Goal: Book appointment/travel/reservation

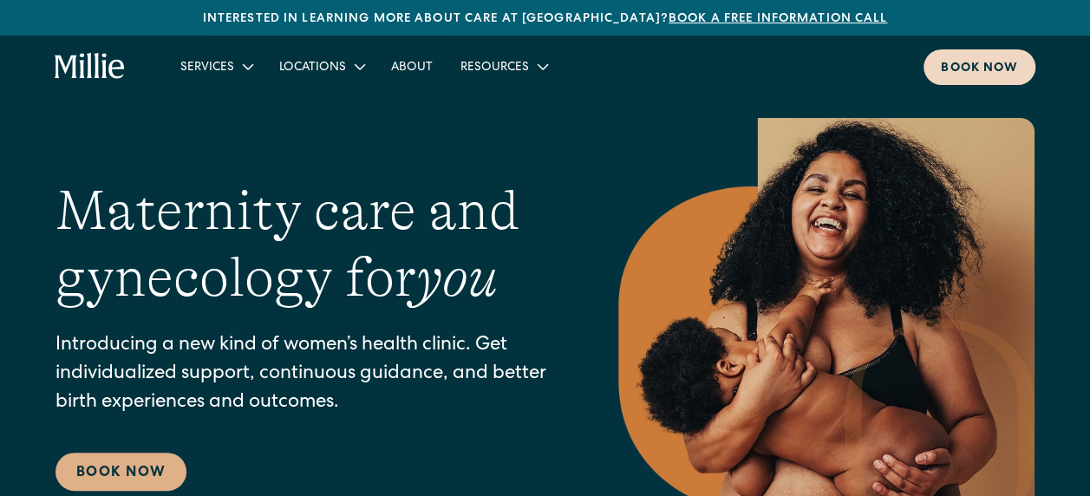
click at [992, 70] on div "Book now" at bounding box center [979, 69] width 77 height 18
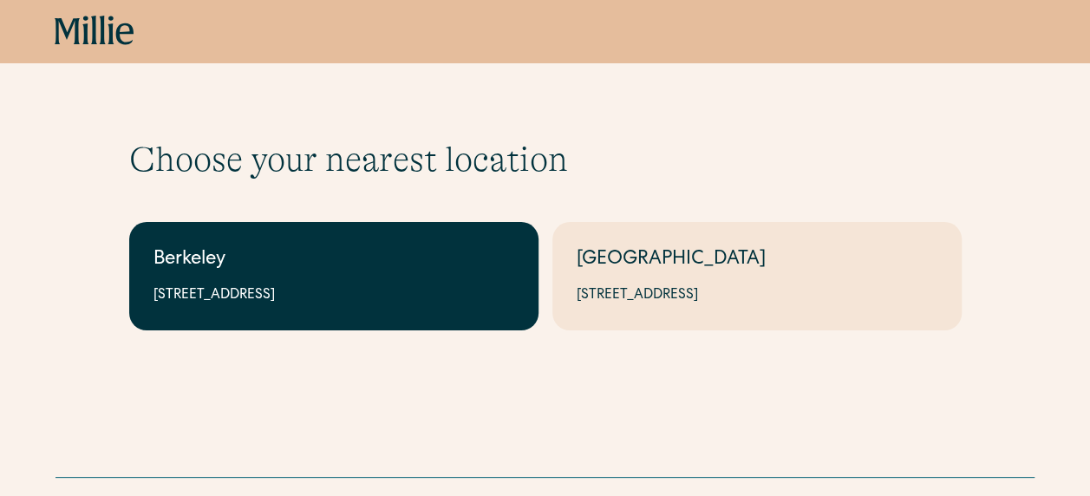
click at [404, 271] on div "Berkeley" at bounding box center [334, 260] width 361 height 29
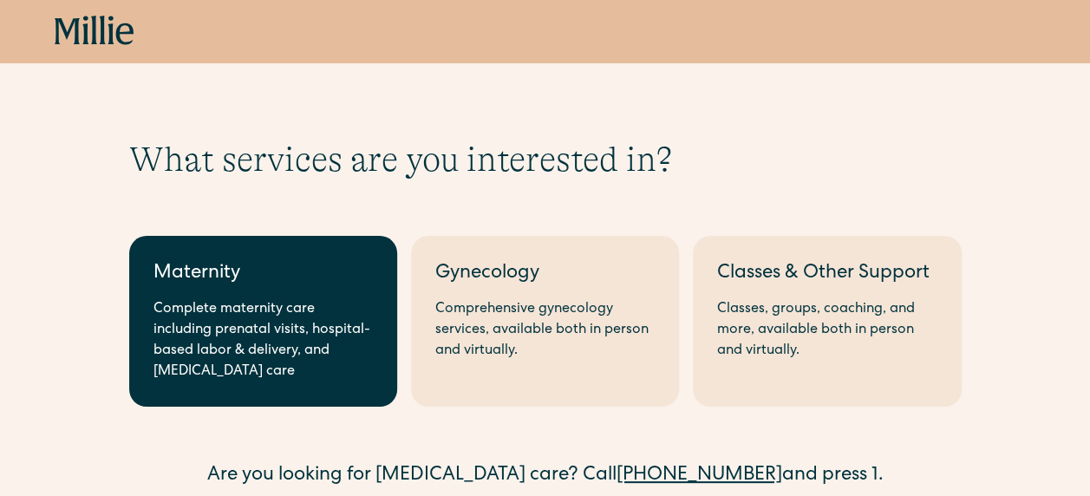
click at [354, 318] on div "Complete maternity care including prenatal visits, hospital-based labor & deliv…" at bounding box center [263, 340] width 219 height 83
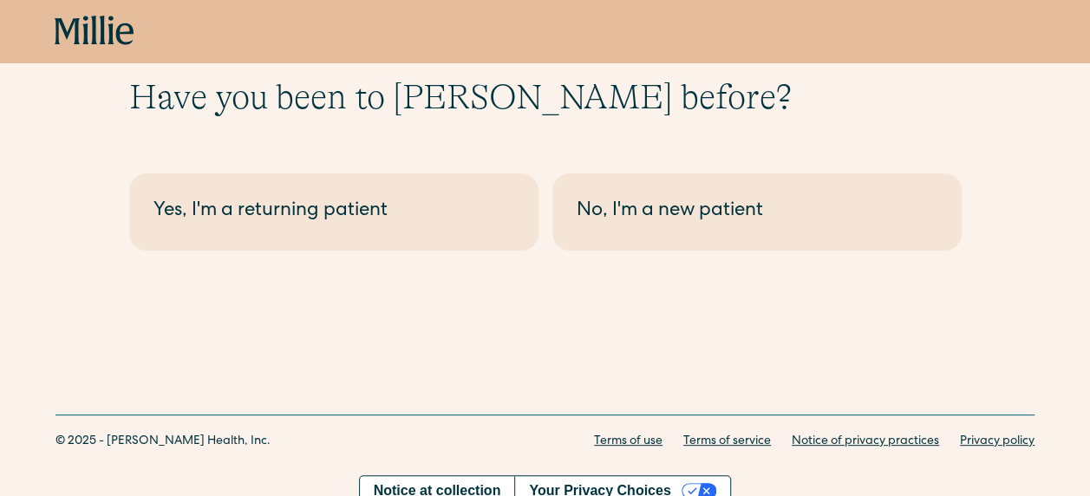
scroll to position [79, 0]
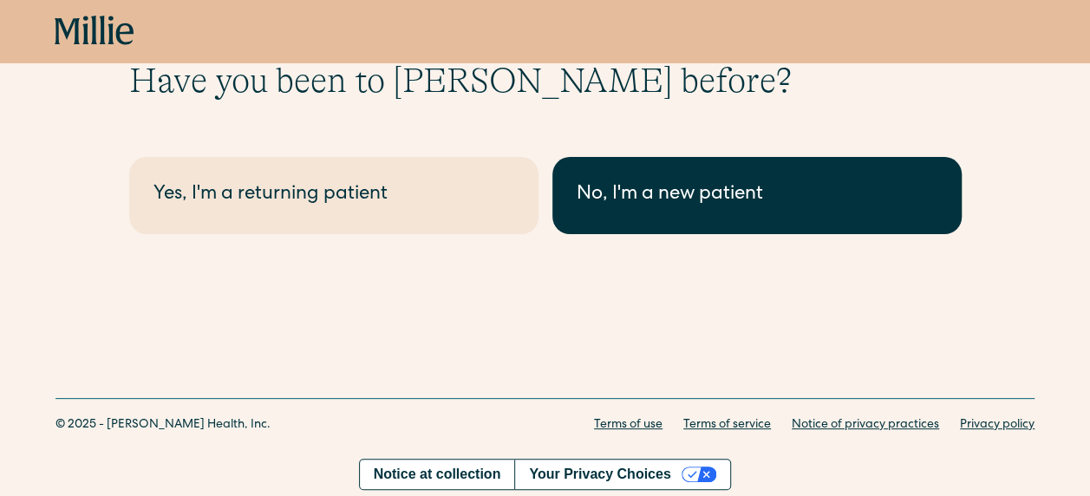
click at [657, 198] on div "No, I'm a new patient" at bounding box center [757, 195] width 361 height 29
click at [637, 187] on div "No, I'm a new patient" at bounding box center [757, 195] width 361 height 29
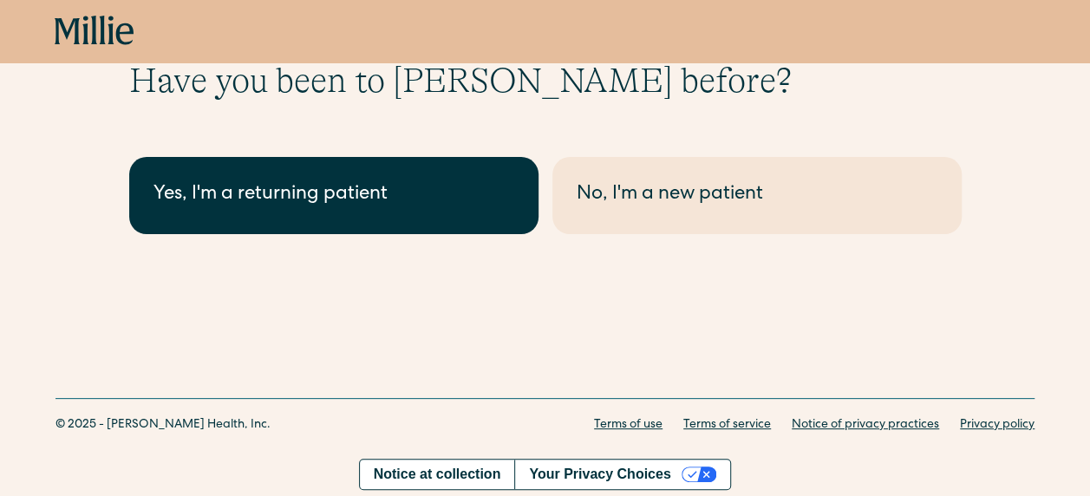
click at [330, 200] on div "Yes, I'm a returning patient" at bounding box center [334, 195] width 361 height 29
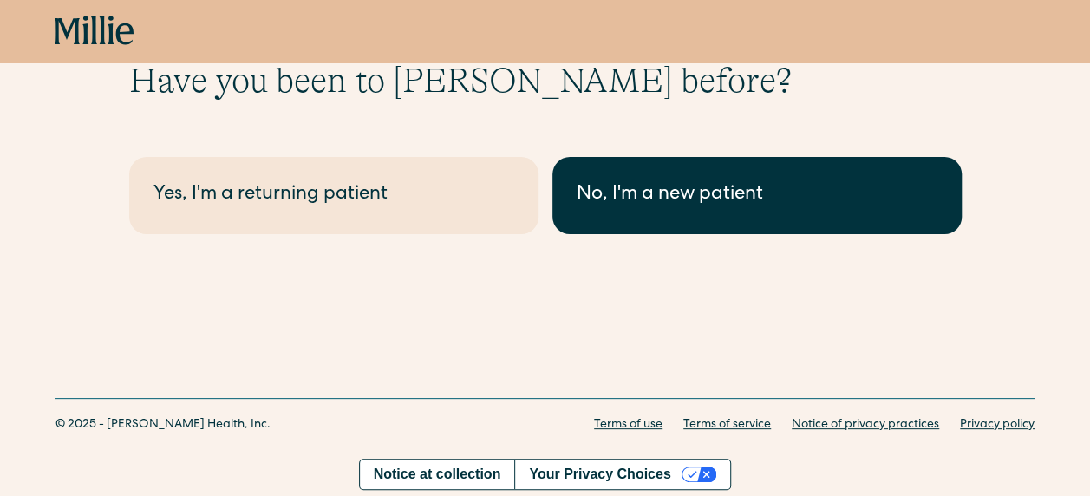
click at [697, 160] on link "No, I'm a new patient" at bounding box center [757, 195] width 409 height 77
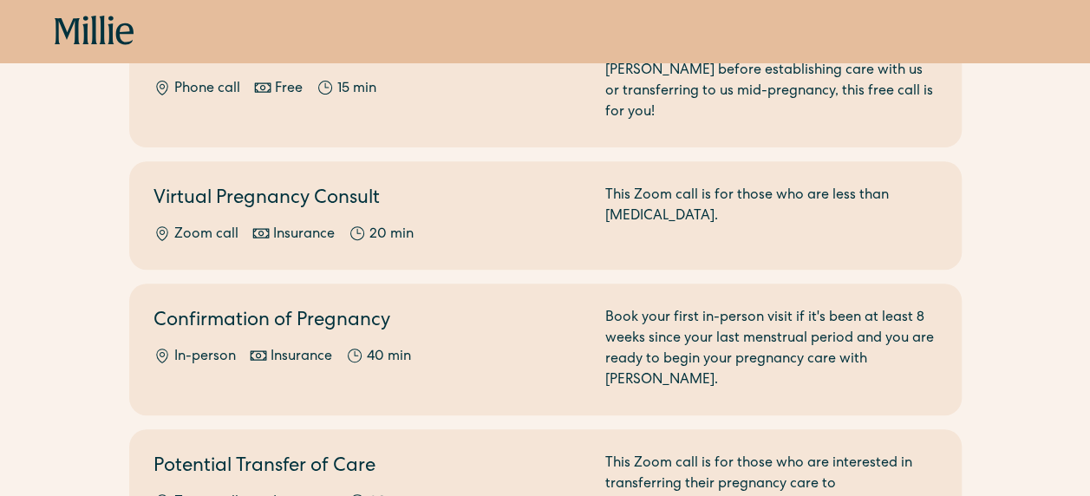
scroll to position [260, 0]
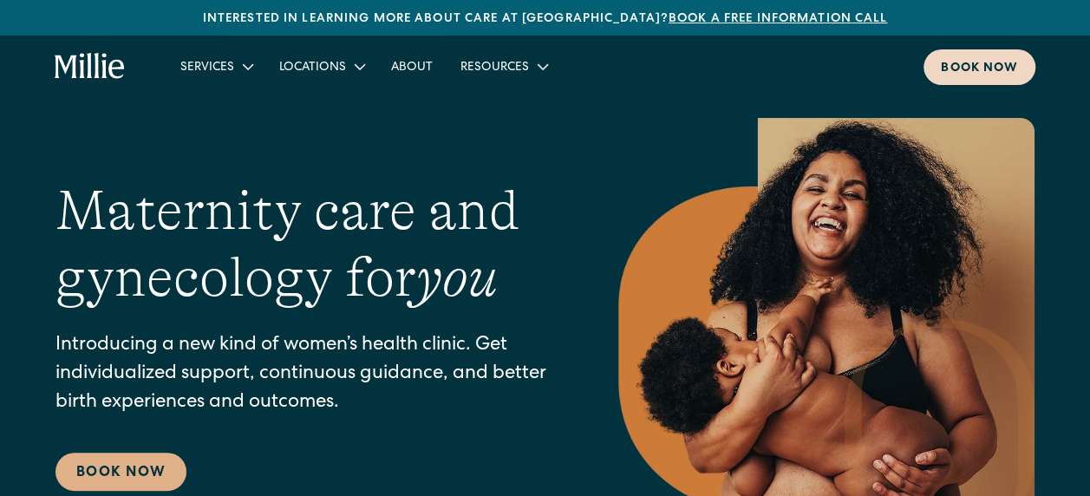
click at [997, 77] on div "Book now" at bounding box center [979, 69] width 77 height 18
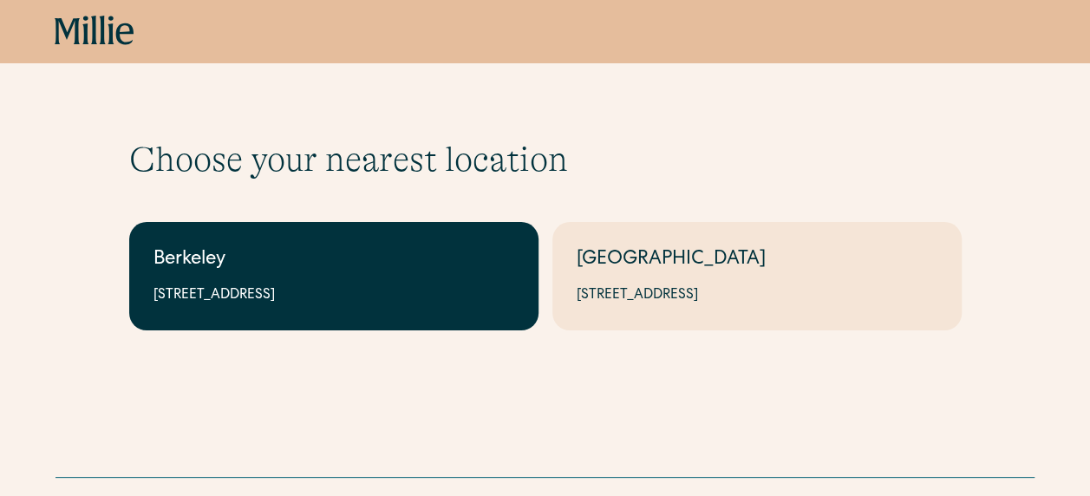
click at [253, 285] on div "[STREET_ADDRESS]" at bounding box center [334, 295] width 361 height 21
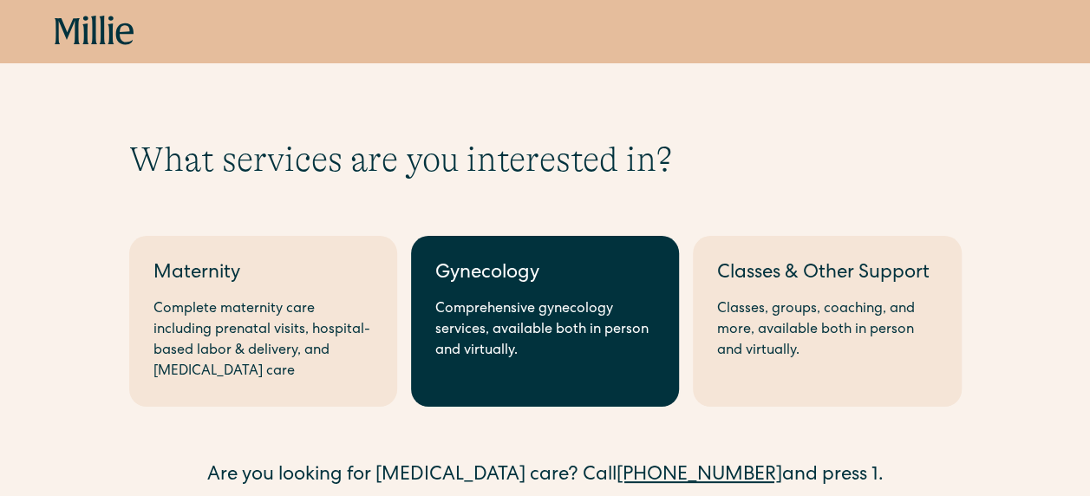
click at [531, 293] on link "Gynecology Comprehensive gynecology services, available both in person and virt…" at bounding box center [545, 321] width 268 height 171
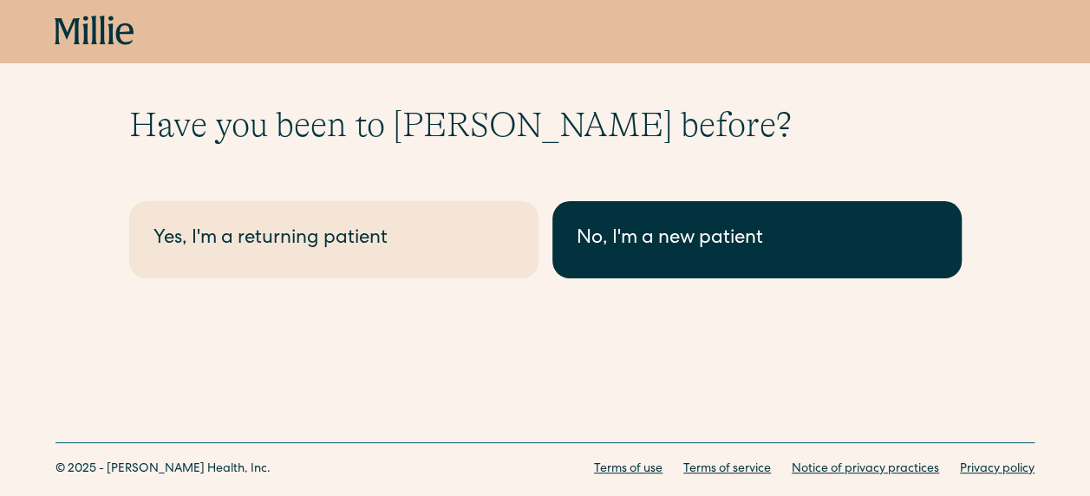
click at [647, 242] on div "No, I'm a new patient" at bounding box center [757, 240] width 361 height 29
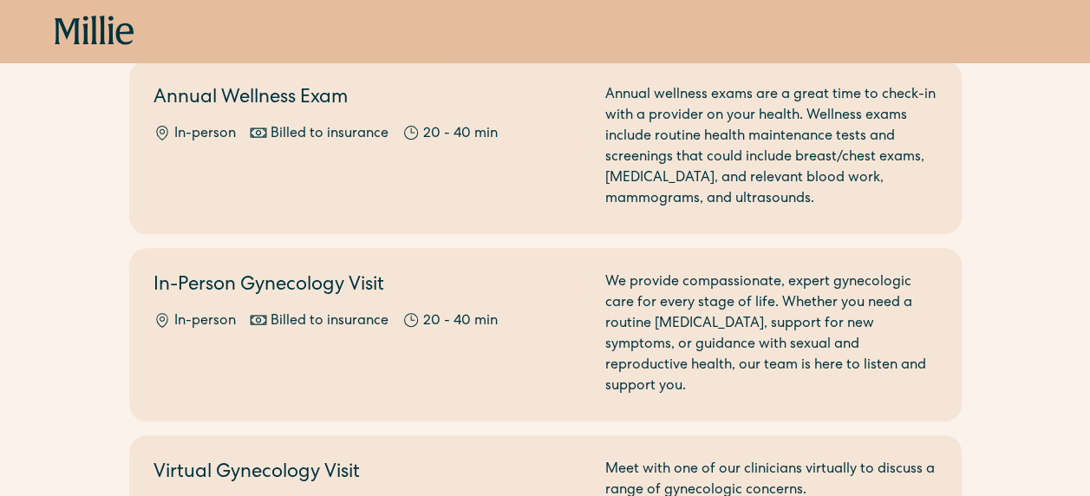
scroll to position [174, 0]
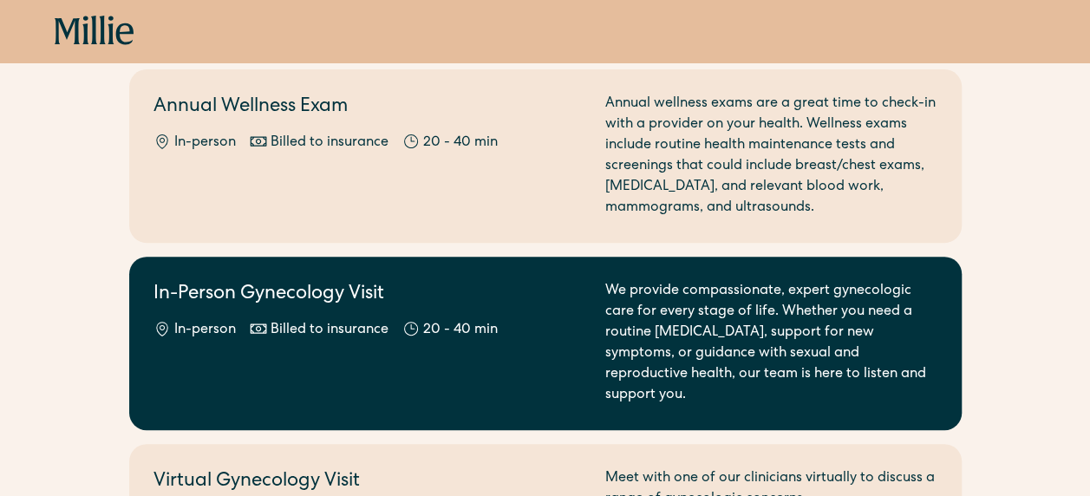
click at [350, 297] on h2 "In-Person Gynecology Visit" at bounding box center [369, 295] width 431 height 29
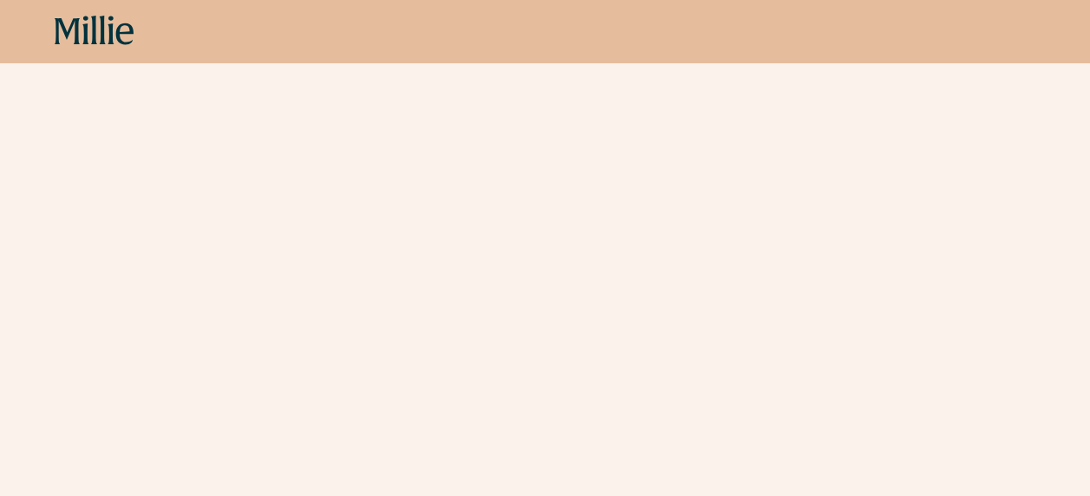
scroll to position [781, 0]
